Goal: Find specific page/section: Find specific page/section

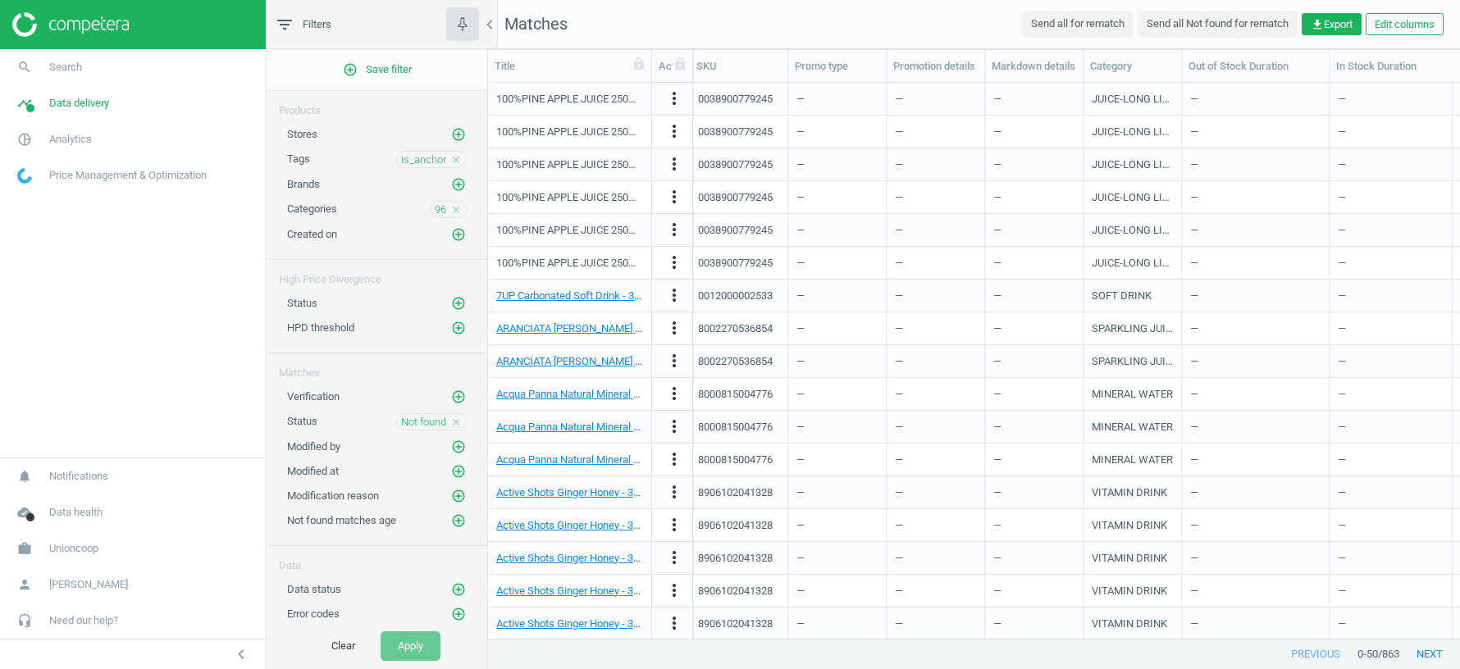
scroll to position [0, 2]
click at [71, 557] on link "work Unioncoop" at bounding box center [133, 549] width 266 height 36
click at [52, 492] on link "Switch campaign" at bounding box center [133, 500] width 266 height 25
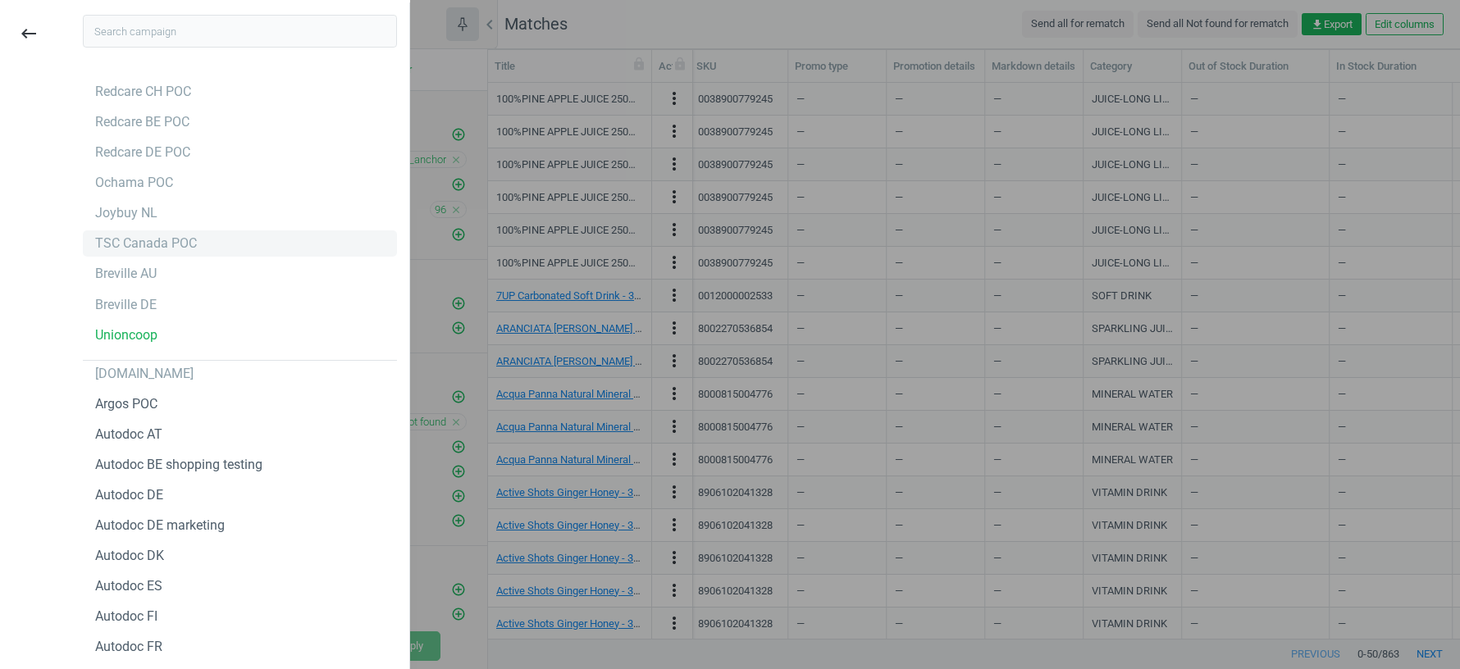
click at [132, 247] on div "TSC Canada POC" at bounding box center [146, 244] width 102 height 18
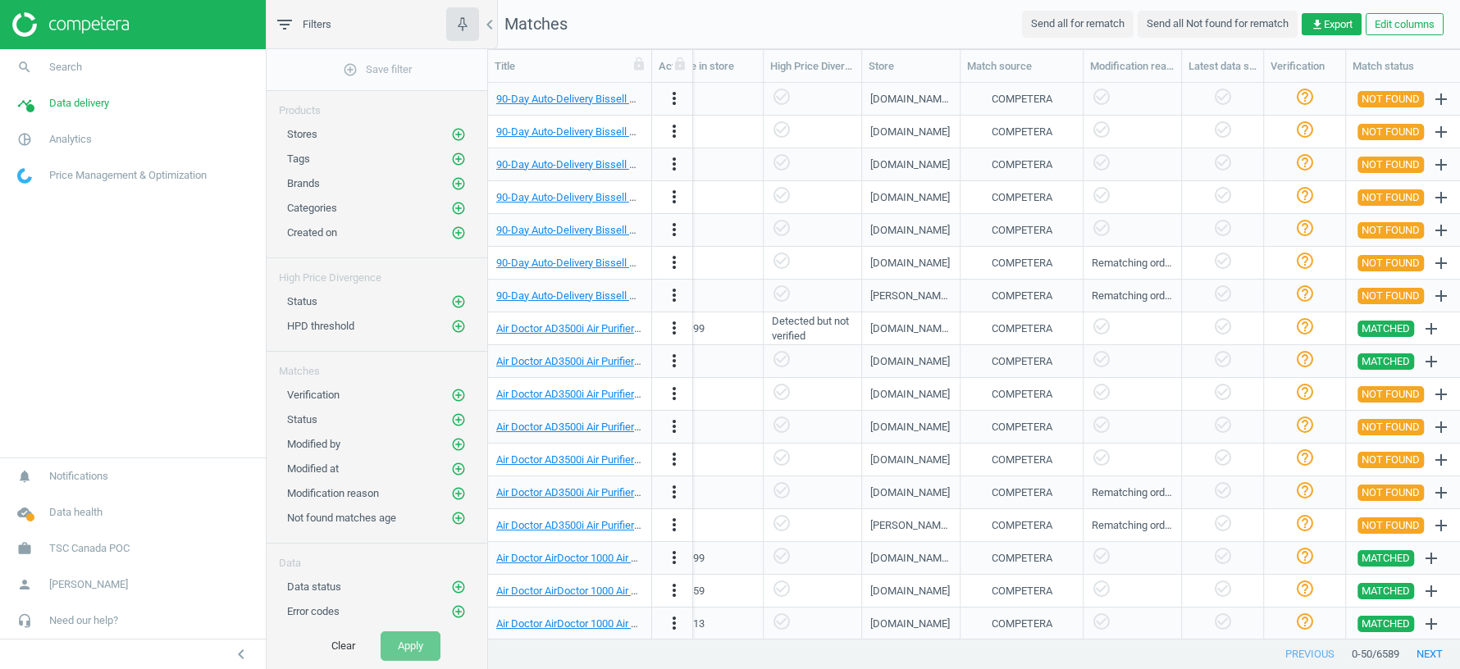
scroll to position [0, 1339]
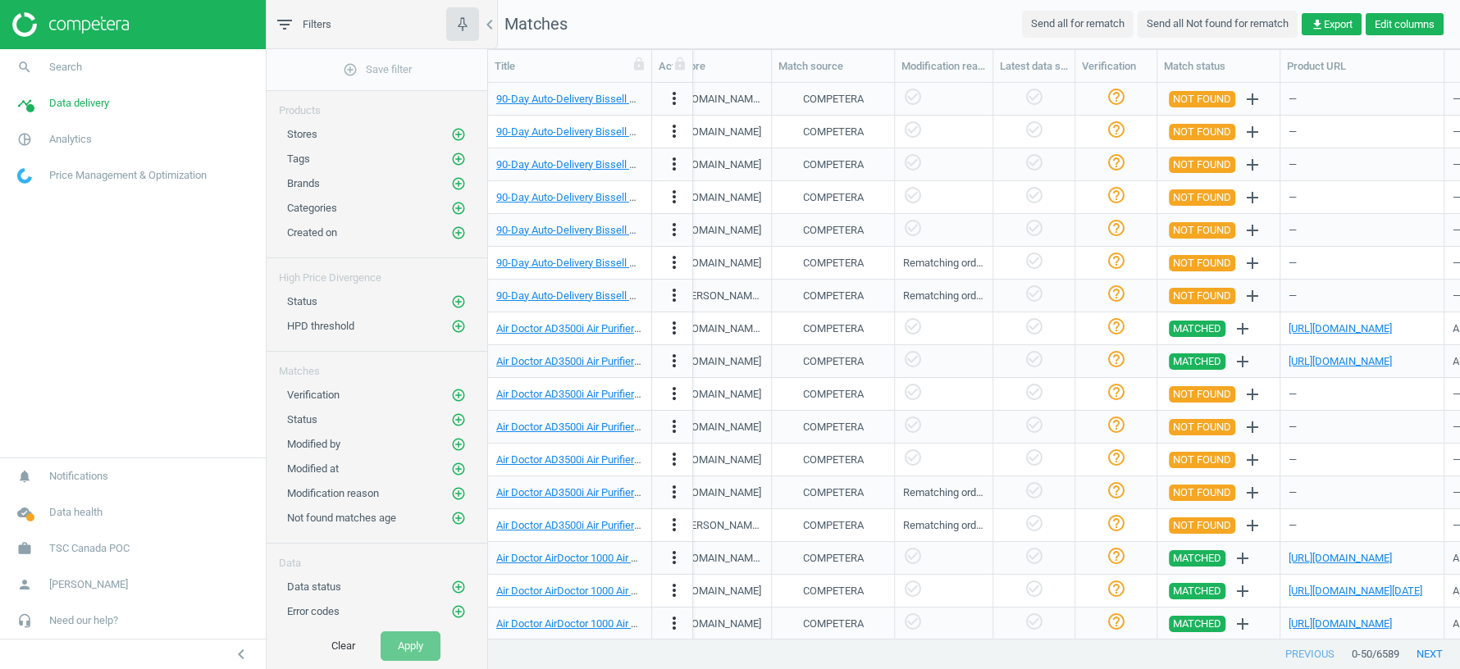
click at [1383, 23] on button "Edit columns" at bounding box center [1405, 24] width 78 height 23
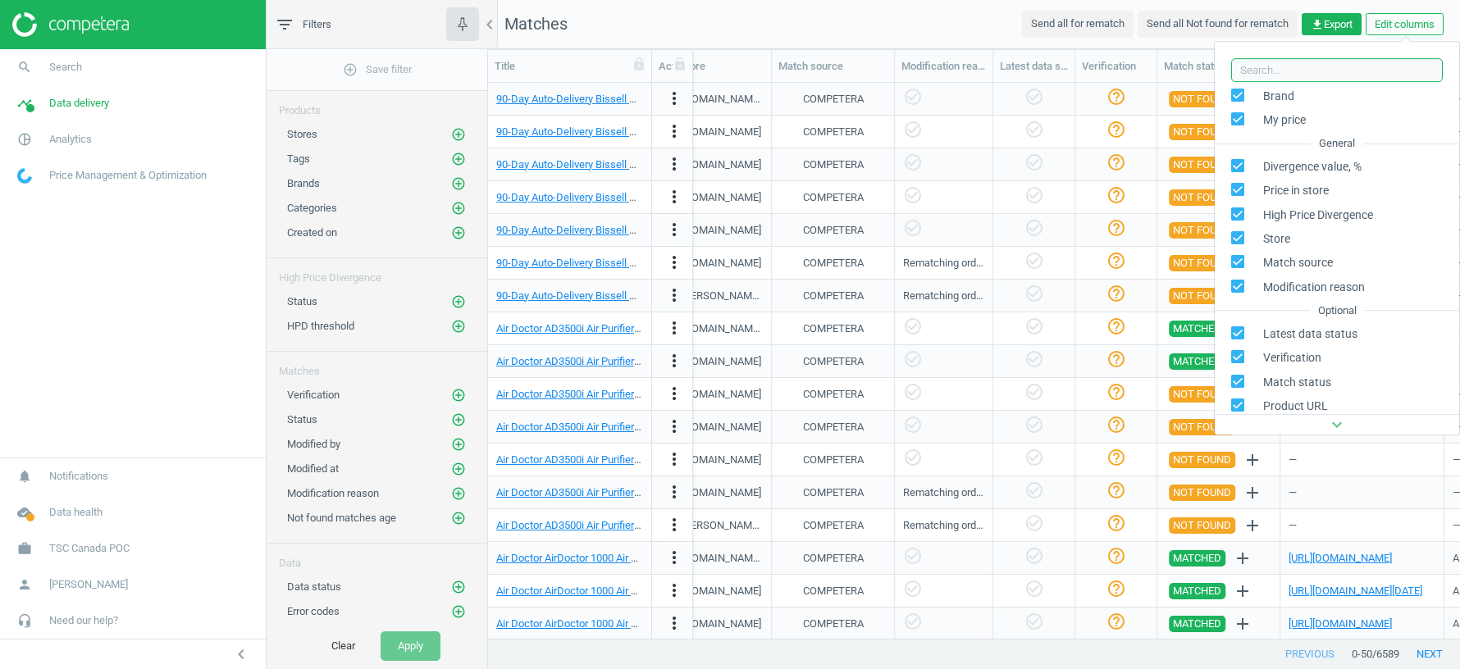
scroll to position [377, 0]
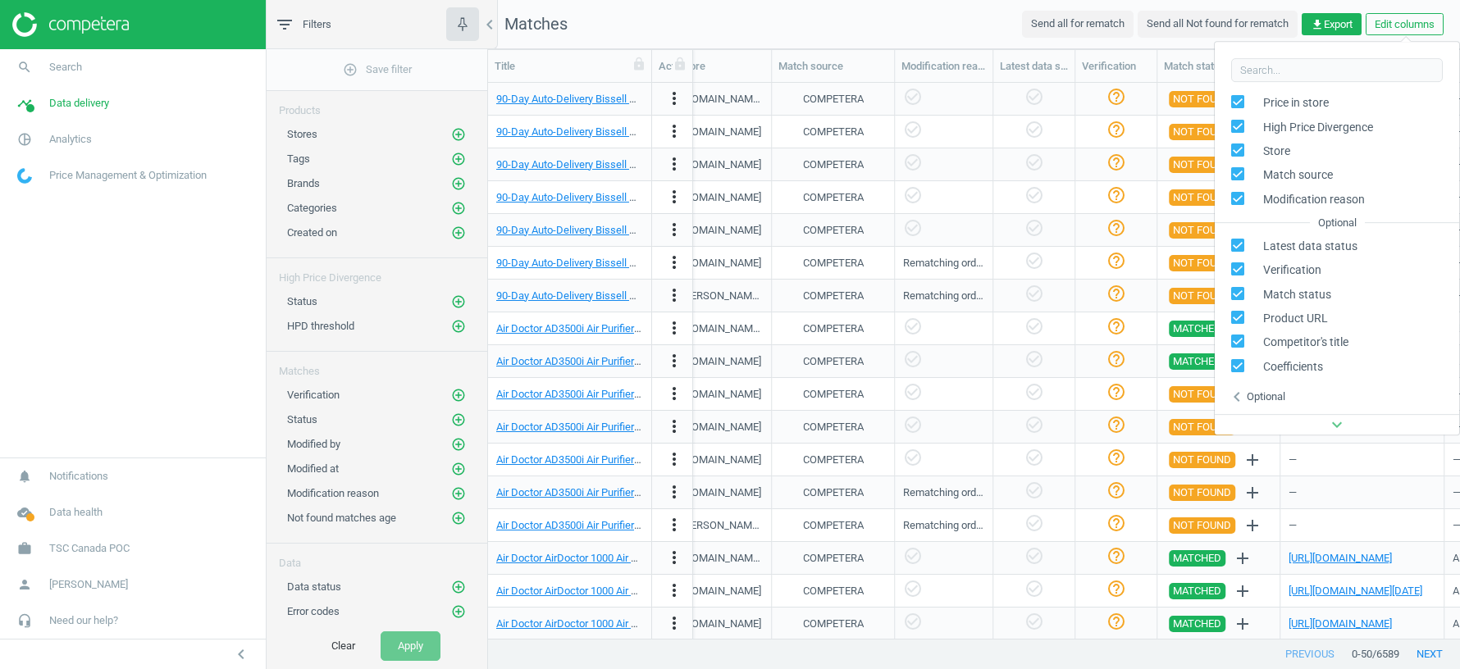
click at [1316, 427] on div "expand_more" at bounding box center [1337, 424] width 244 height 21
click at [935, 25] on nav "Matches Send all for rematch Send all Not found for rematch get_app Export Edit…" at bounding box center [974, 24] width 972 height 49
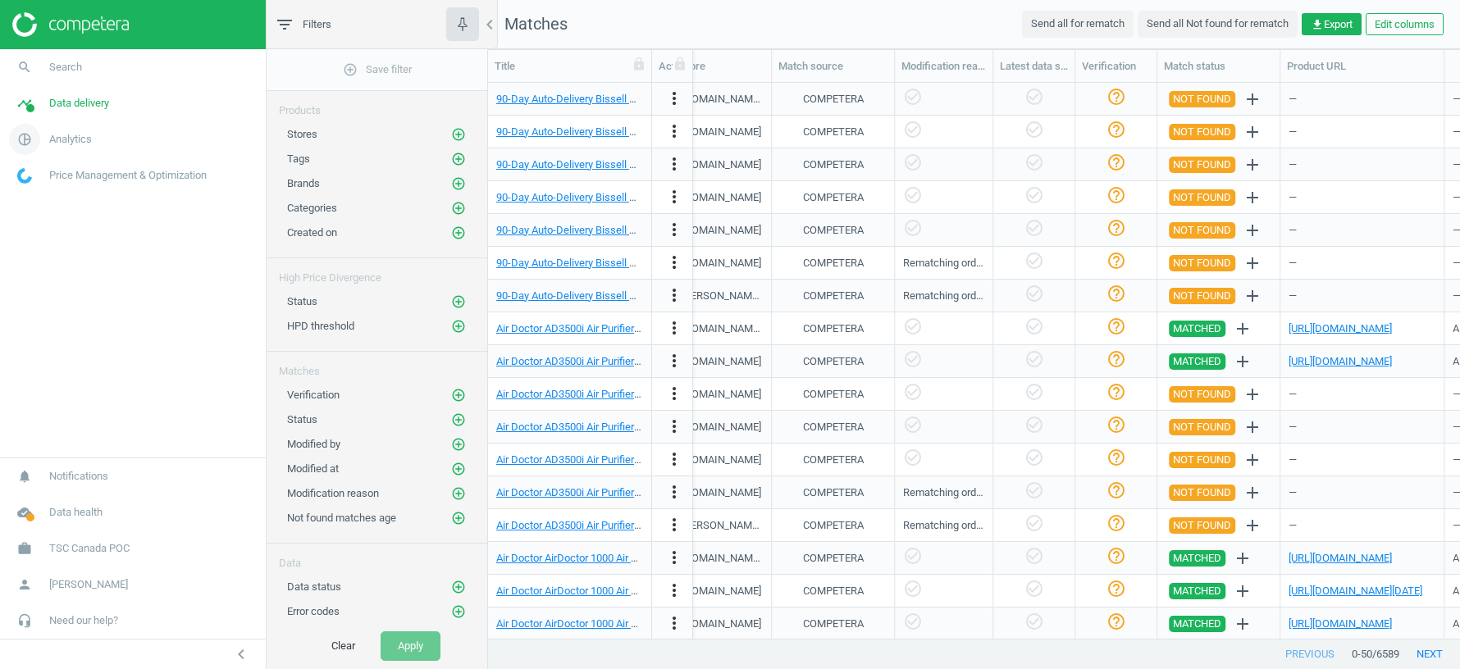
click at [75, 132] on span "Analytics" at bounding box center [70, 139] width 43 height 15
click at [50, 199] on span "Products" at bounding box center [37, 199] width 39 height 13
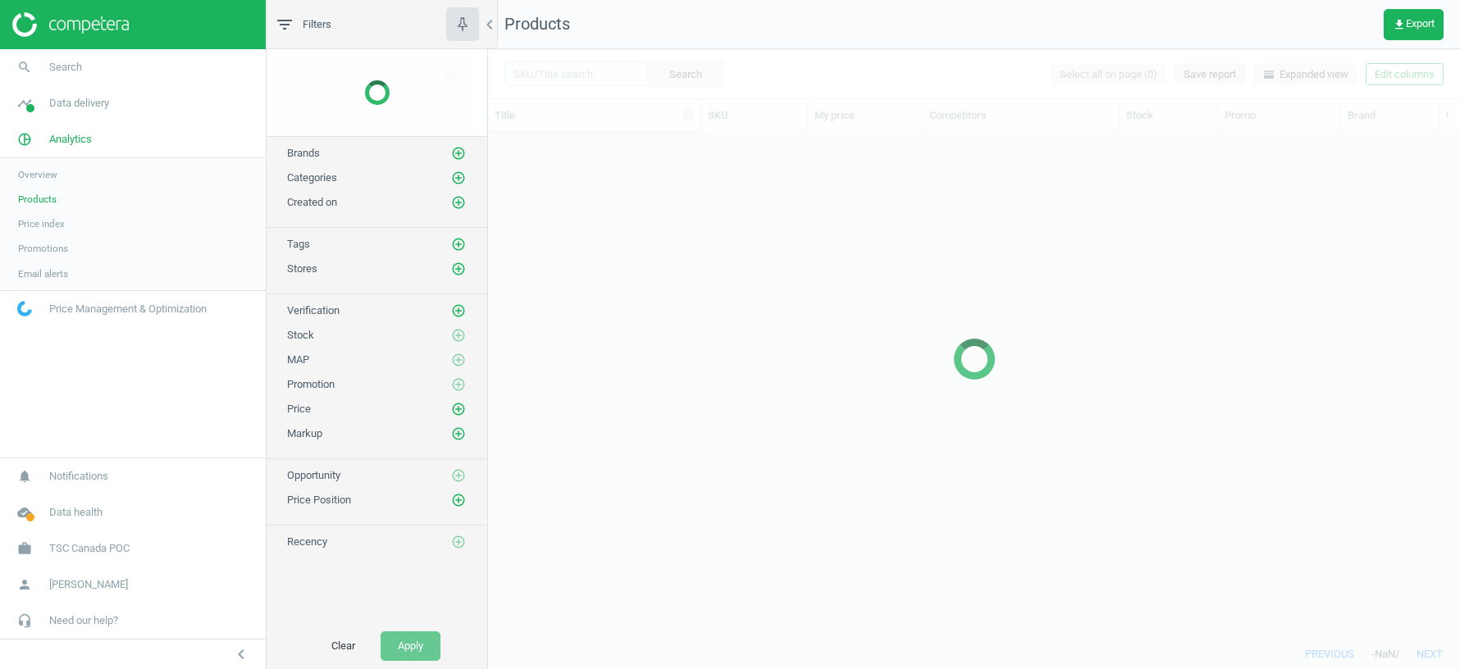
scroll to position [507, 972]
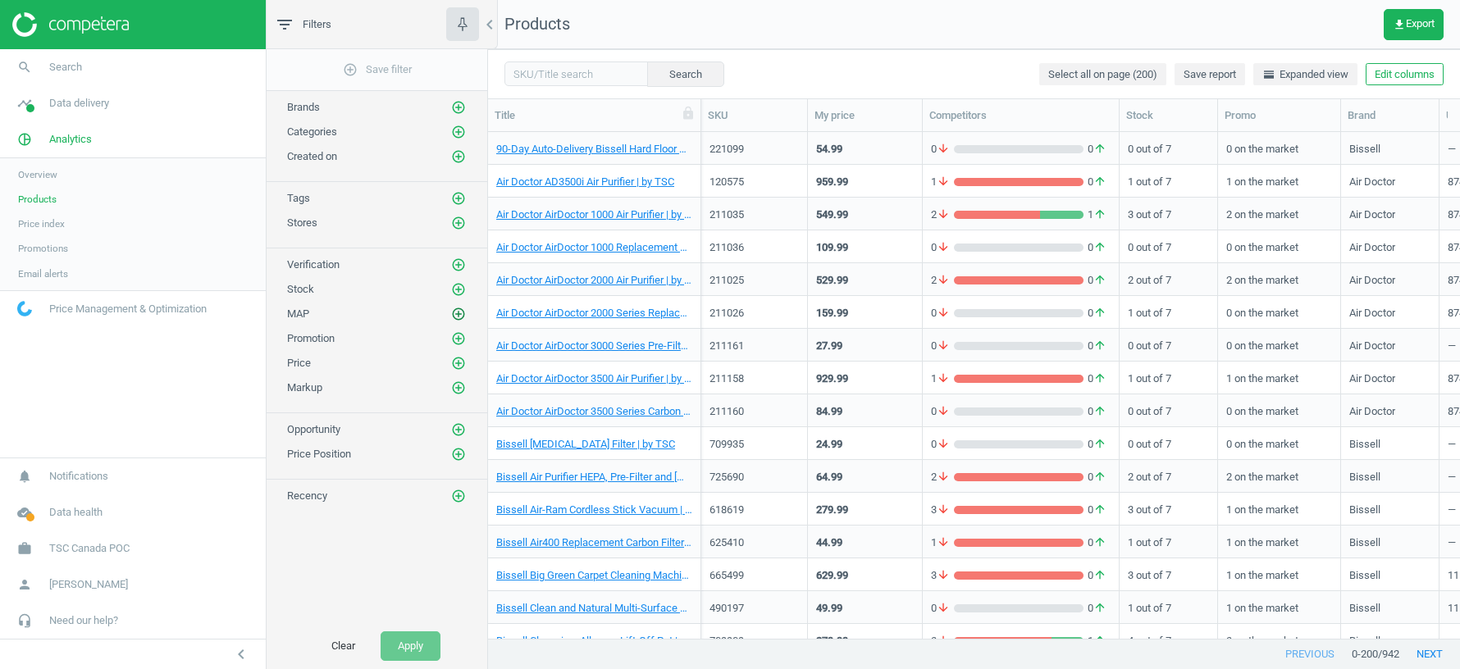
click at [456, 310] on icon "add_circle_outline" at bounding box center [458, 314] width 15 height 15
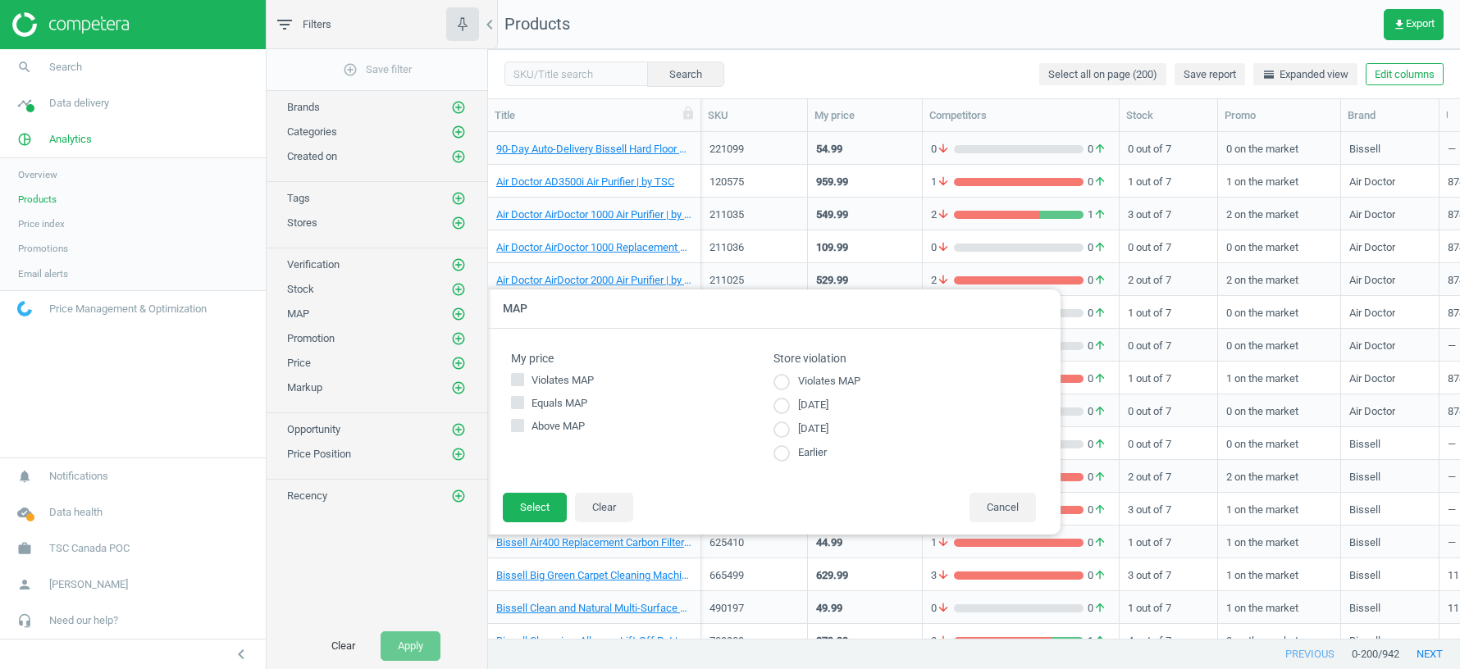
click at [1230, 33] on div at bounding box center [1218, 334] width 1460 height 669
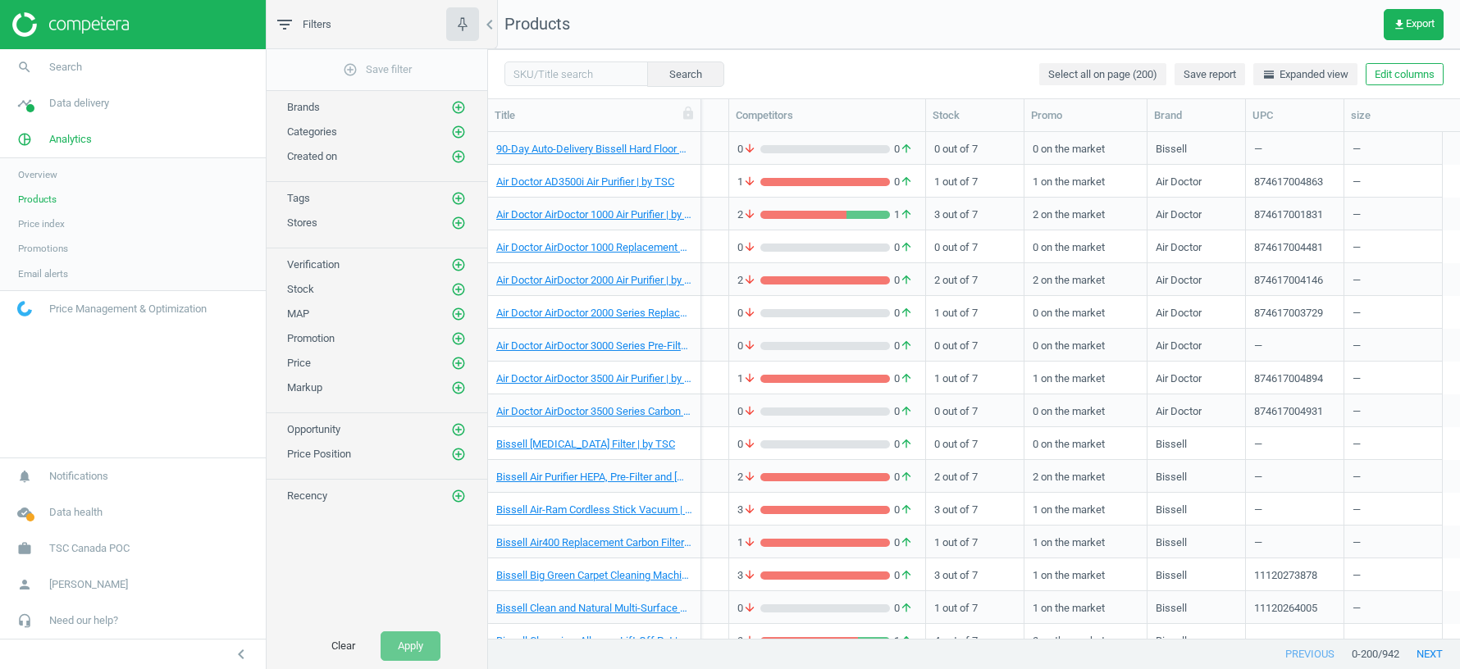
scroll to position [0, 193]
click at [1406, 83] on button "Edit columns" at bounding box center [1405, 74] width 78 height 23
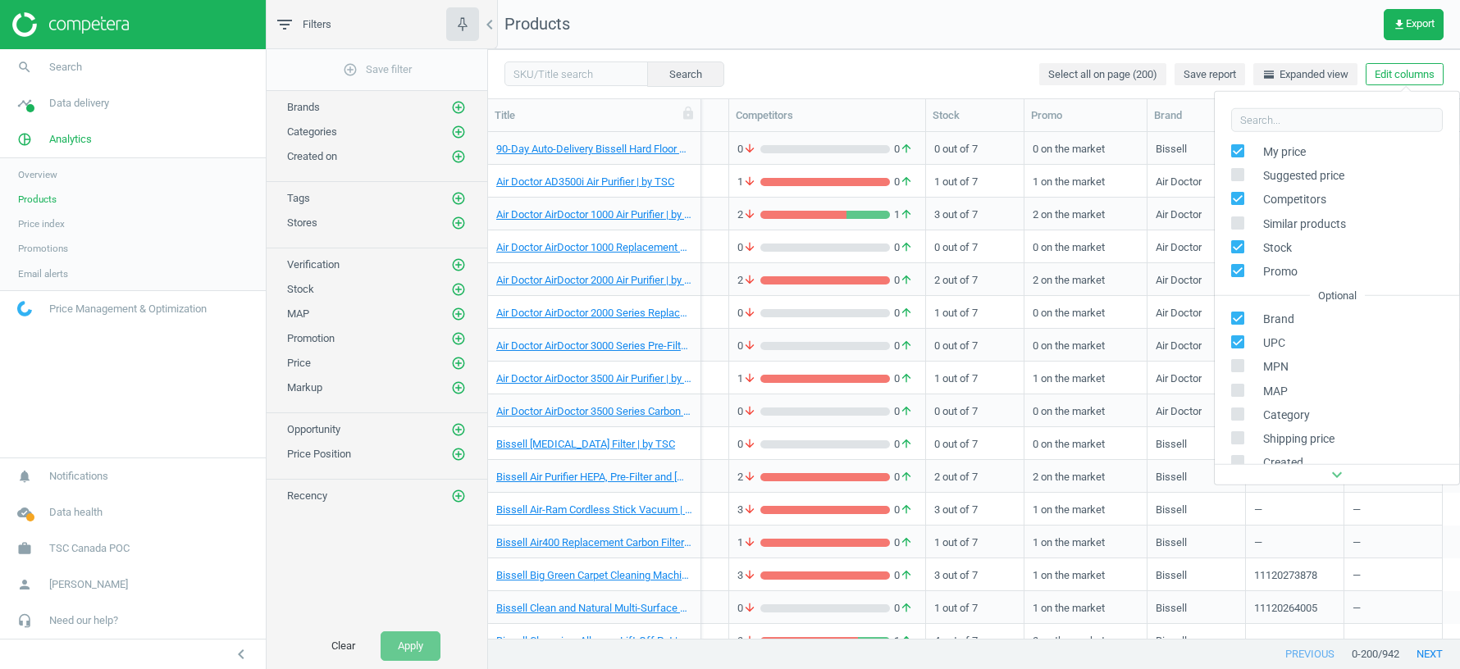
scroll to position [68, 0]
click at [1234, 392] on input "checkbox" at bounding box center [1238, 389] width 11 height 11
checkbox input "true"
click at [949, 63] on div "Search Select all on page (200) Save report horizontal_split Expanded view Edit…" at bounding box center [974, 73] width 972 height 49
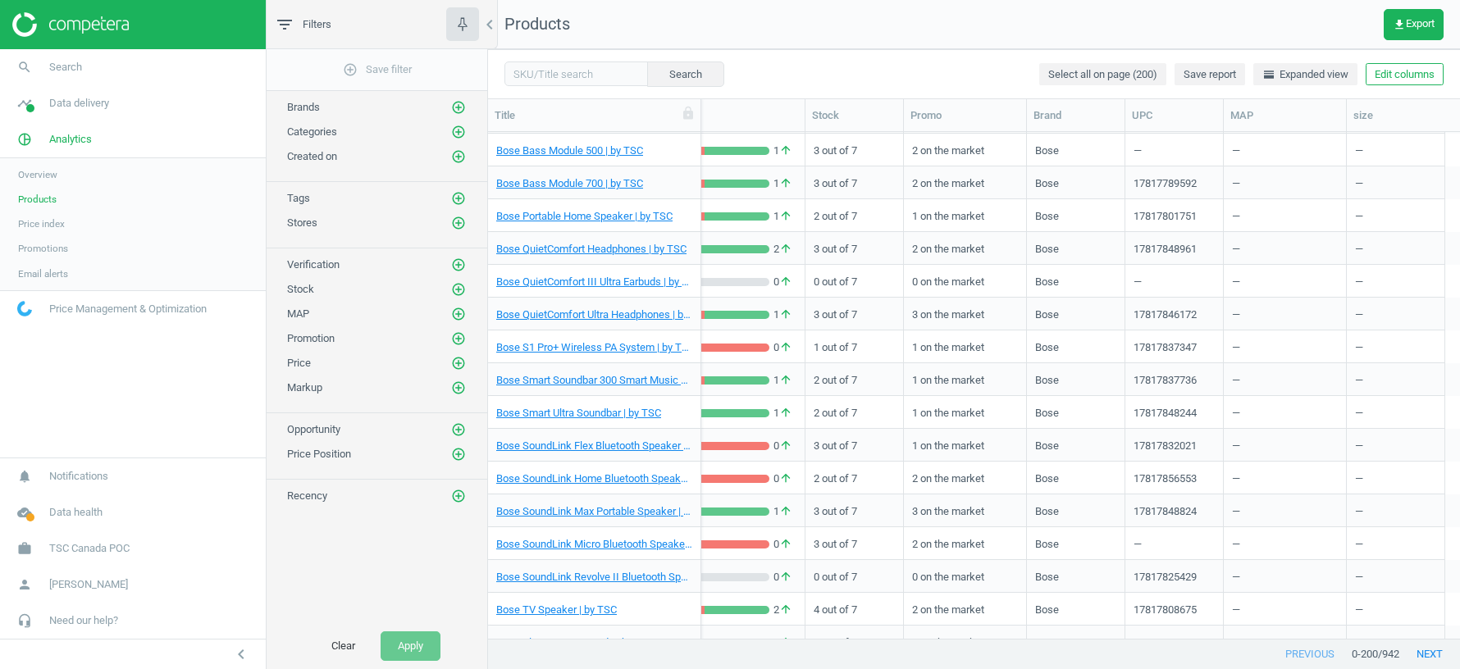
scroll to position [0, 0]
